Goal: Transaction & Acquisition: Download file/media

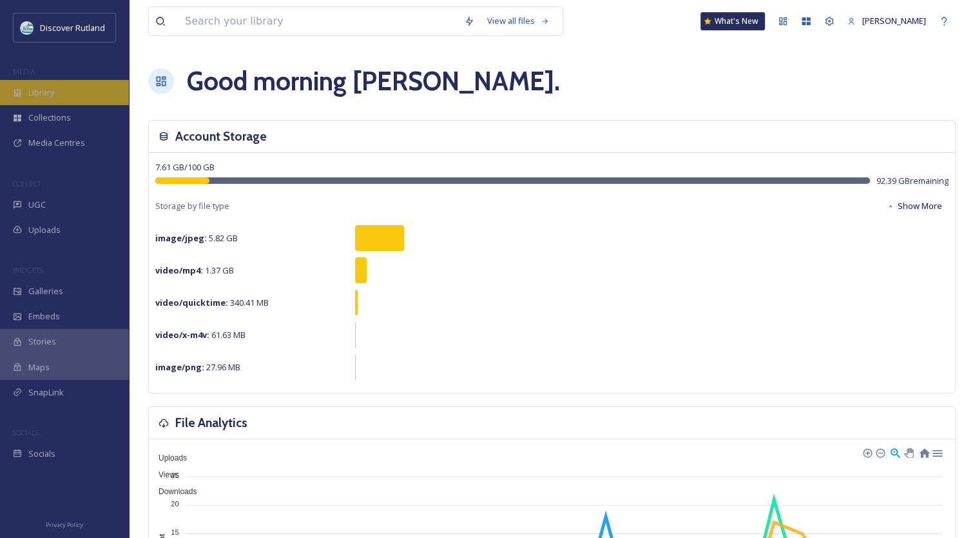
click at [62, 86] on div "Library" at bounding box center [64, 92] width 129 height 25
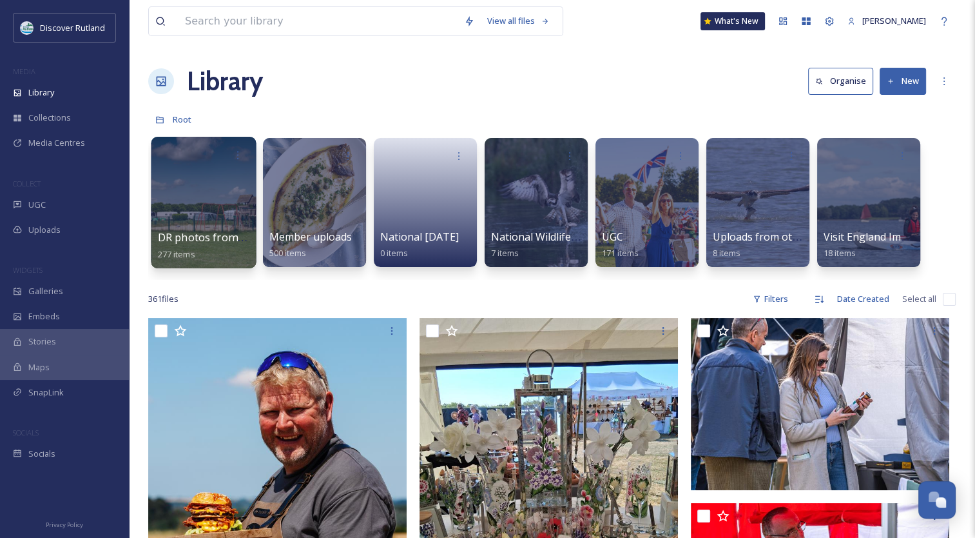
click at [155, 231] on div at bounding box center [203, 202] width 105 height 131
click at [290, 195] on div at bounding box center [314, 202] width 105 height 131
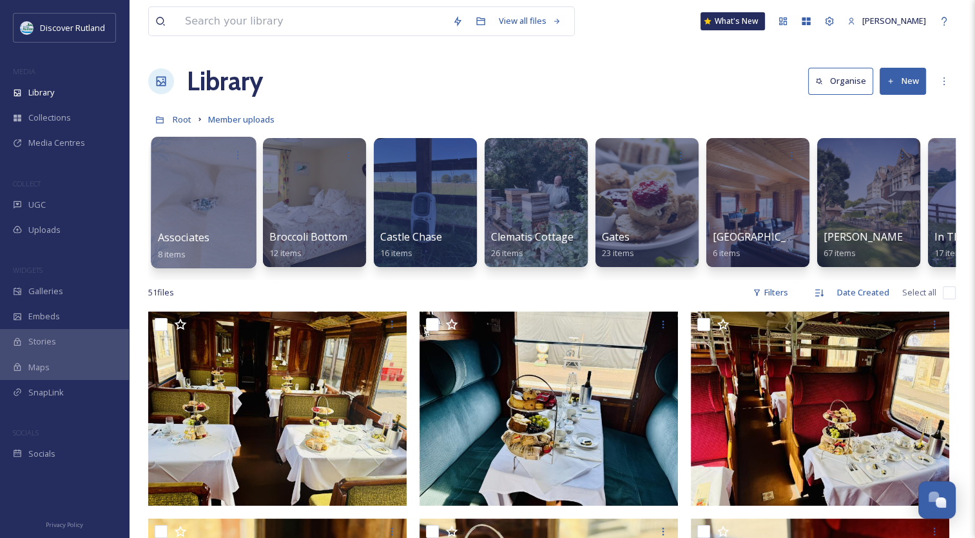
click at [207, 210] on div at bounding box center [203, 202] width 105 height 131
click at [345, 192] on div at bounding box center [314, 202] width 105 height 131
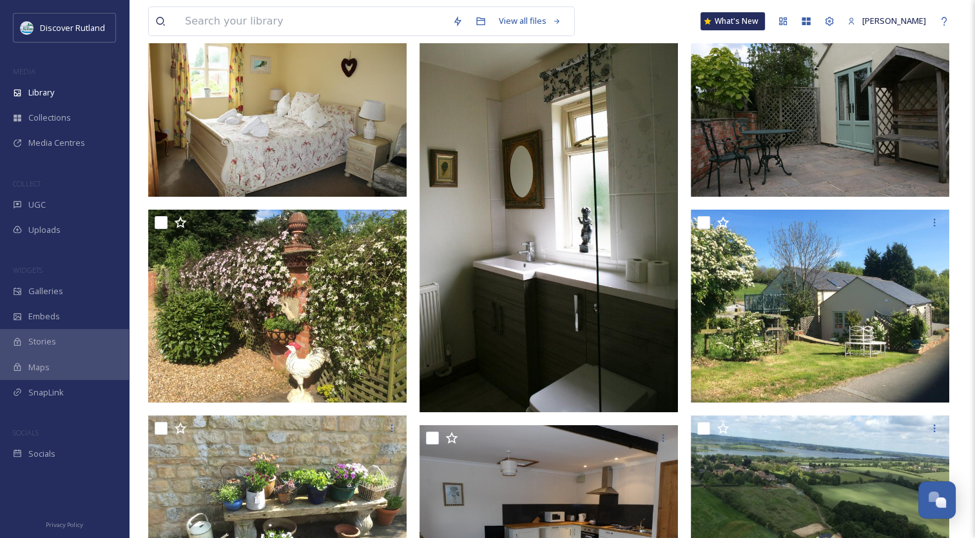
scroll to position [165, 0]
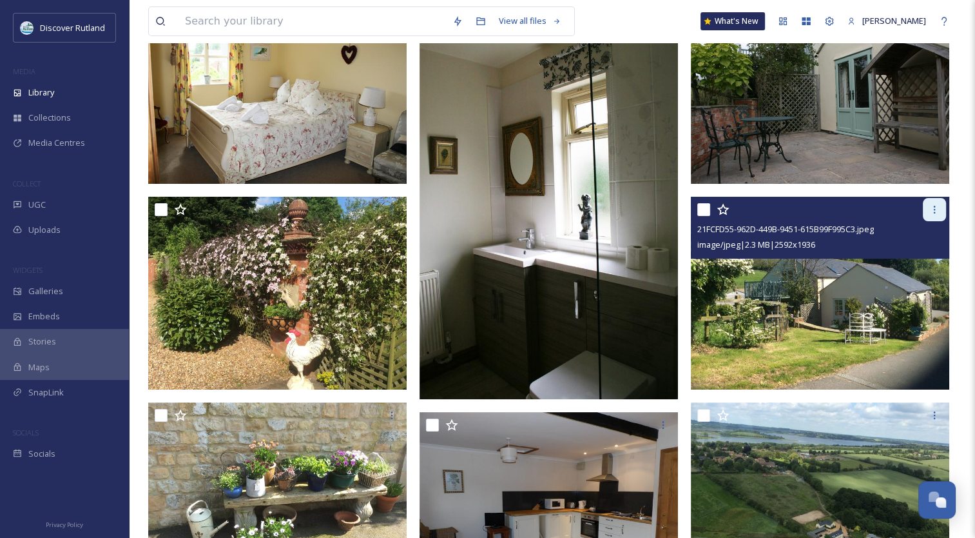
click at [931, 208] on icon at bounding box center [934, 209] width 10 height 10
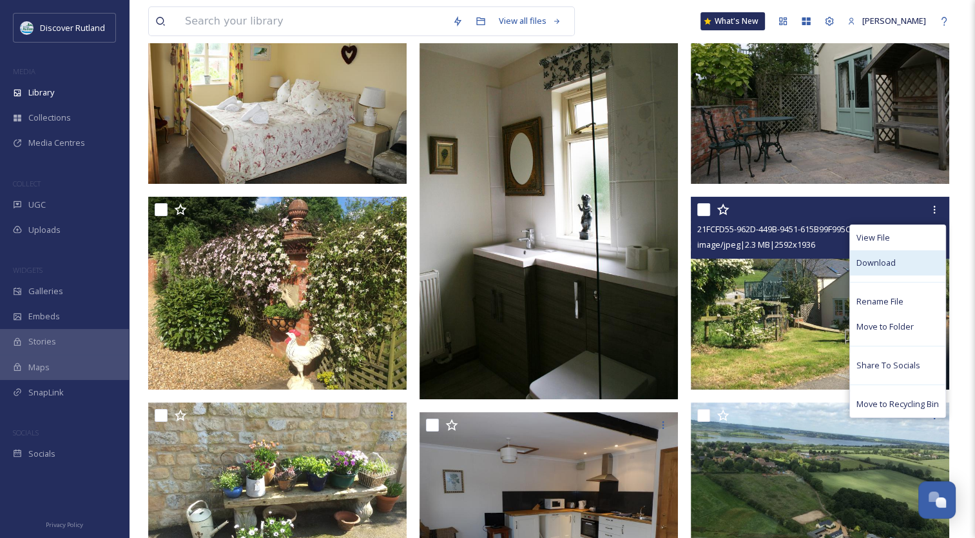
click at [877, 267] on div "Download" at bounding box center [897, 262] width 95 height 25
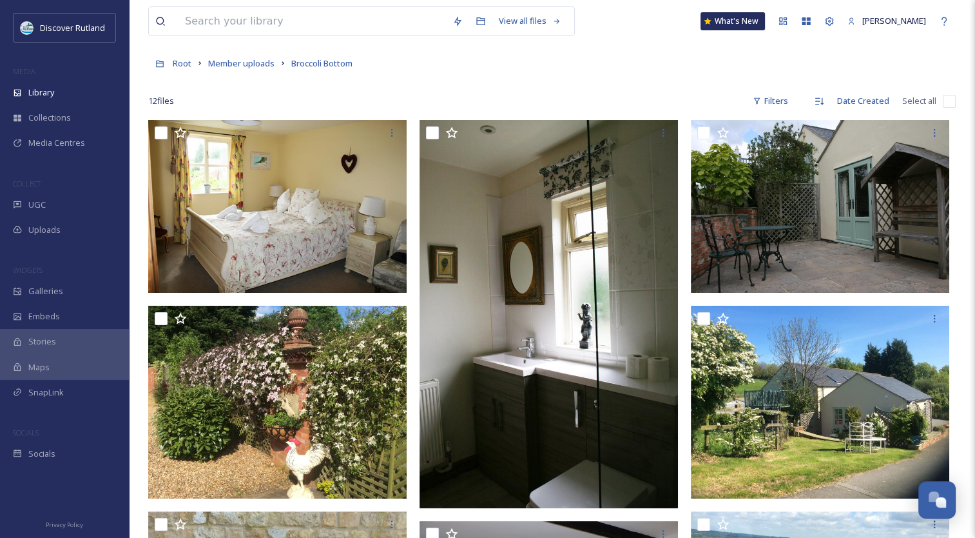
scroll to position [55, 0]
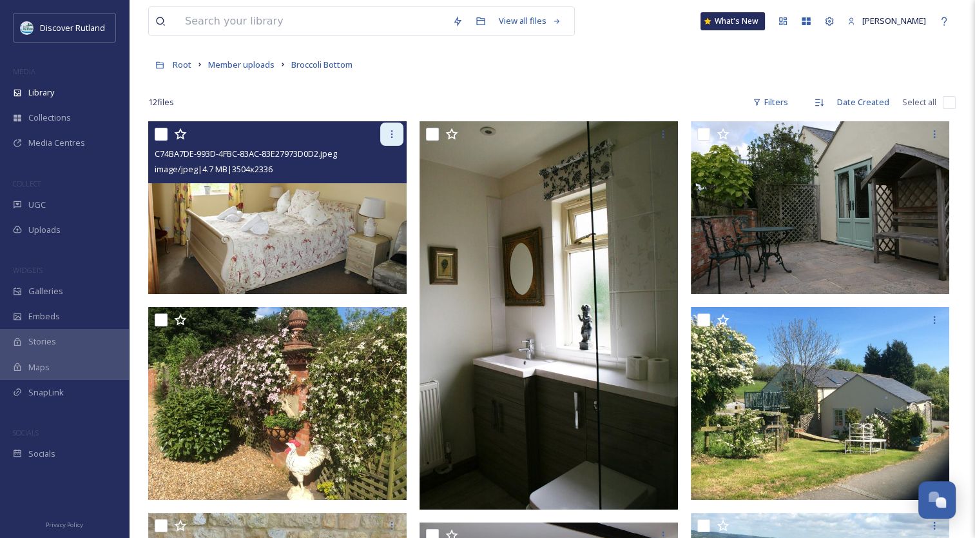
click at [392, 130] on icon at bounding box center [392, 134] width 10 height 10
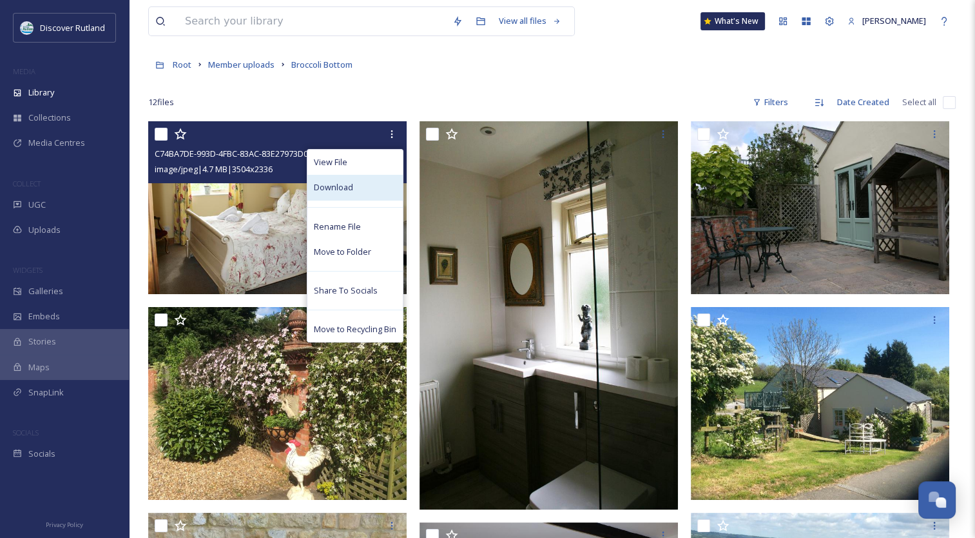
click at [366, 184] on div "Download" at bounding box center [354, 187] width 95 height 25
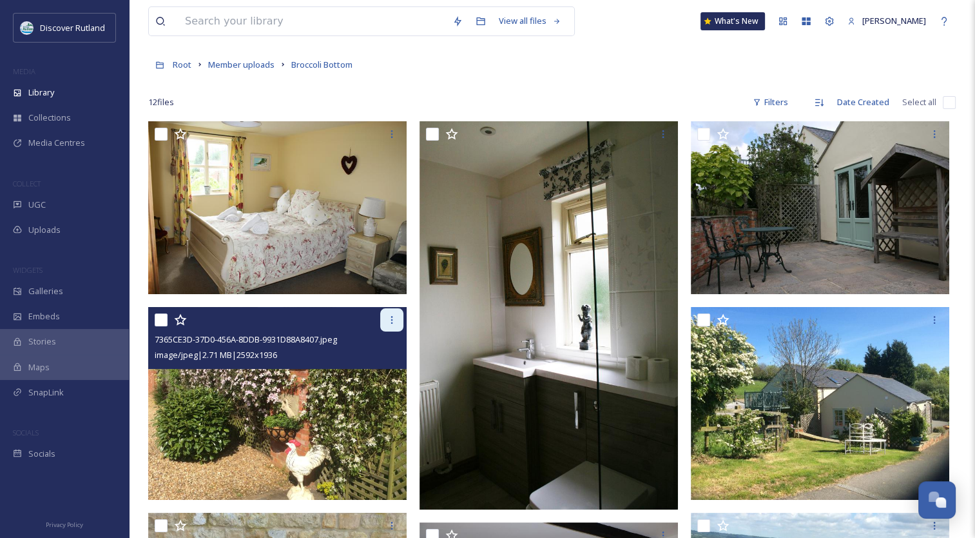
click at [392, 315] on icon at bounding box center [392, 320] width 10 height 10
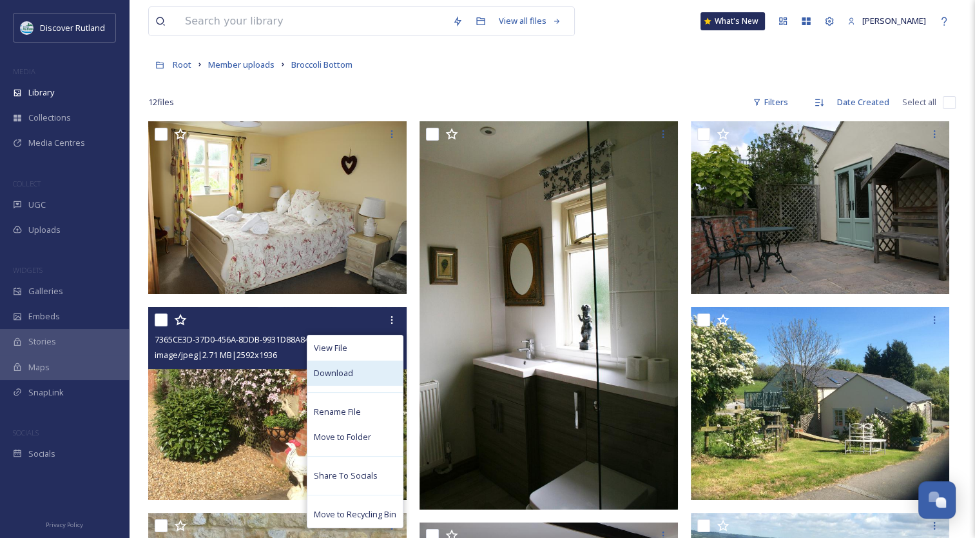
click at [344, 372] on span "Download" at bounding box center [333, 373] width 39 height 12
